Goal: Navigation & Orientation: Find specific page/section

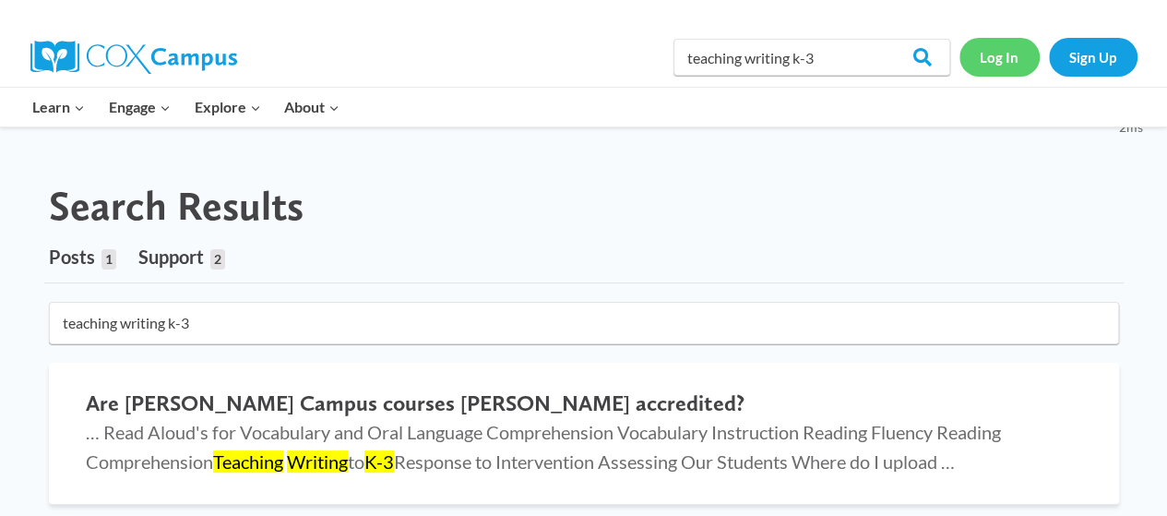
click at [992, 65] on link "Log In" at bounding box center [999, 57] width 80 height 38
click at [989, 63] on link "Log In" at bounding box center [999, 57] width 80 height 38
